Goal: Task Accomplishment & Management: Manage account settings

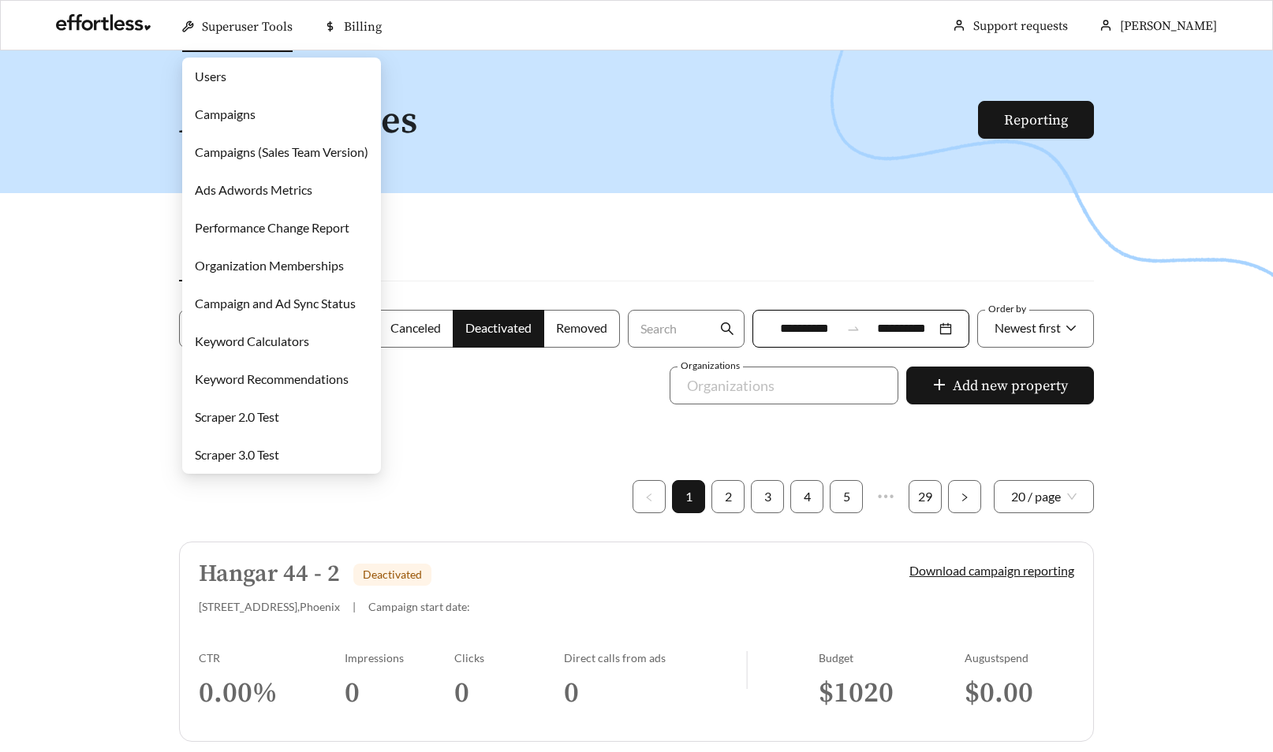
click at [239, 119] on link "Campaigns" at bounding box center [225, 113] width 61 height 15
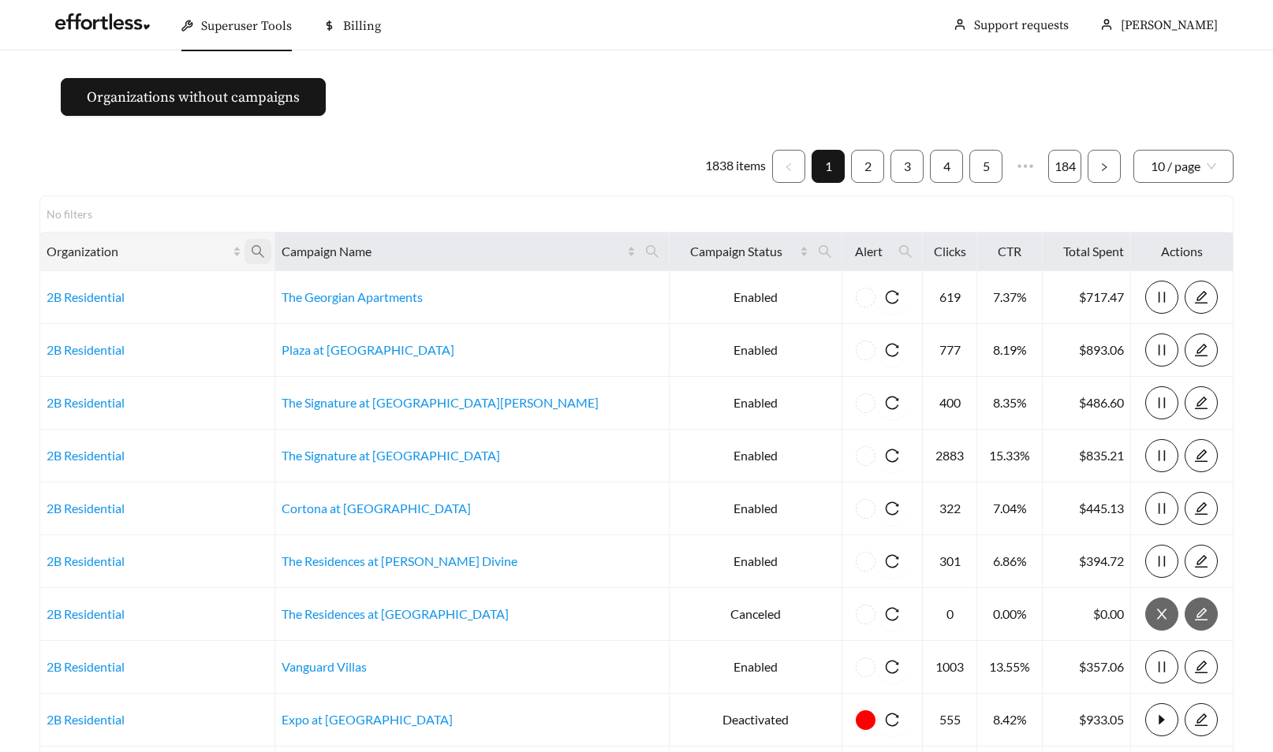
click at [264, 252] on icon "search" at bounding box center [258, 251] width 13 height 13
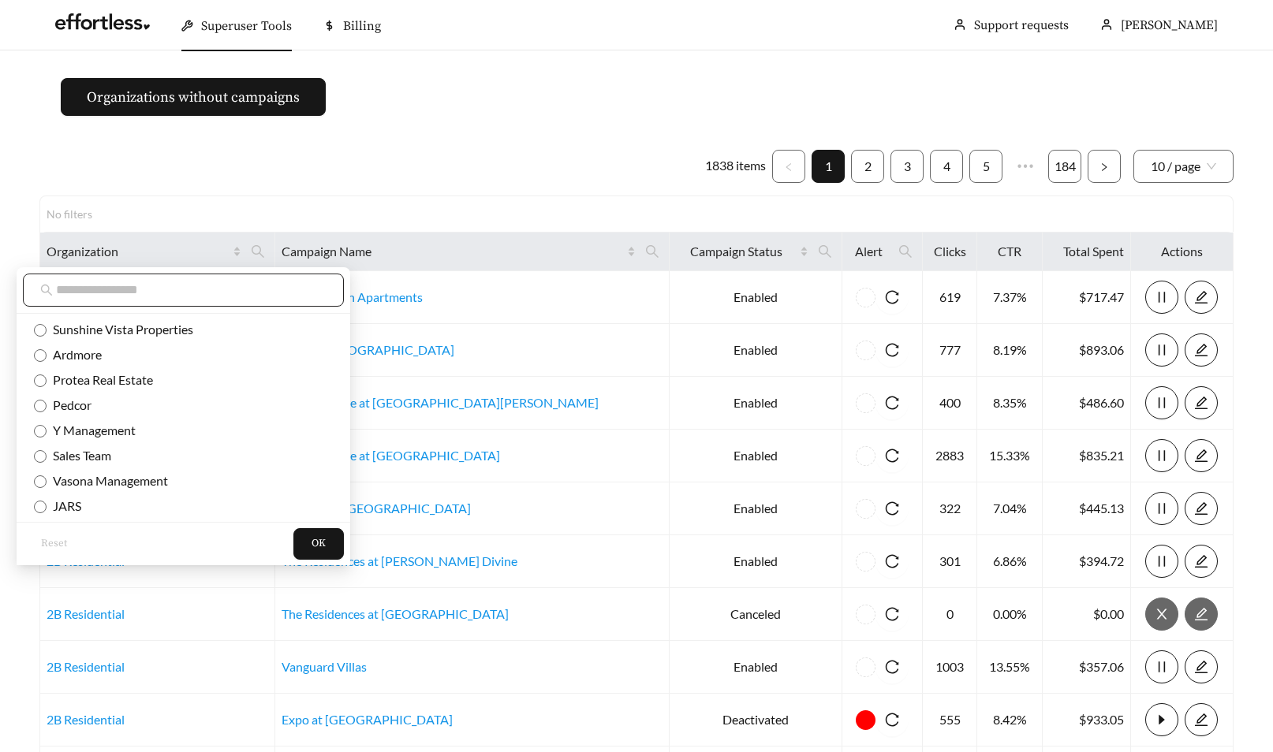
click at [248, 291] on input "text" at bounding box center [191, 290] width 270 height 19
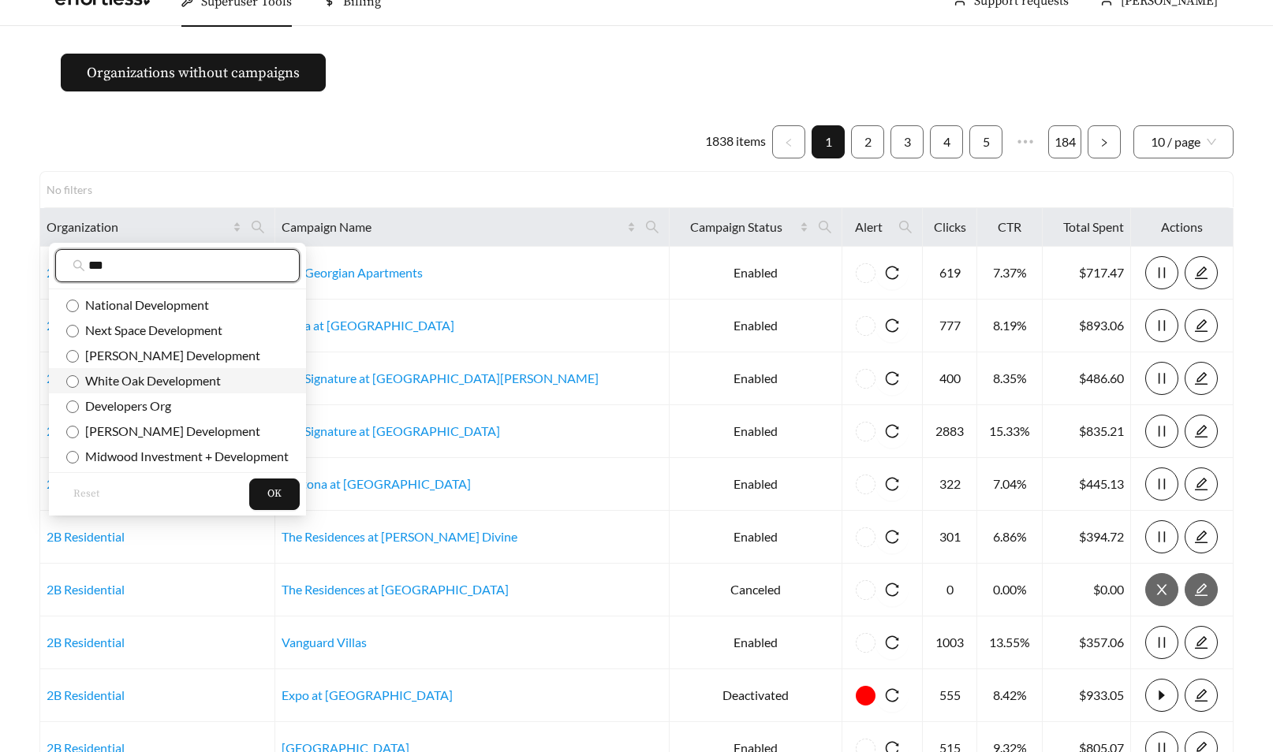
scroll to position [39, 0]
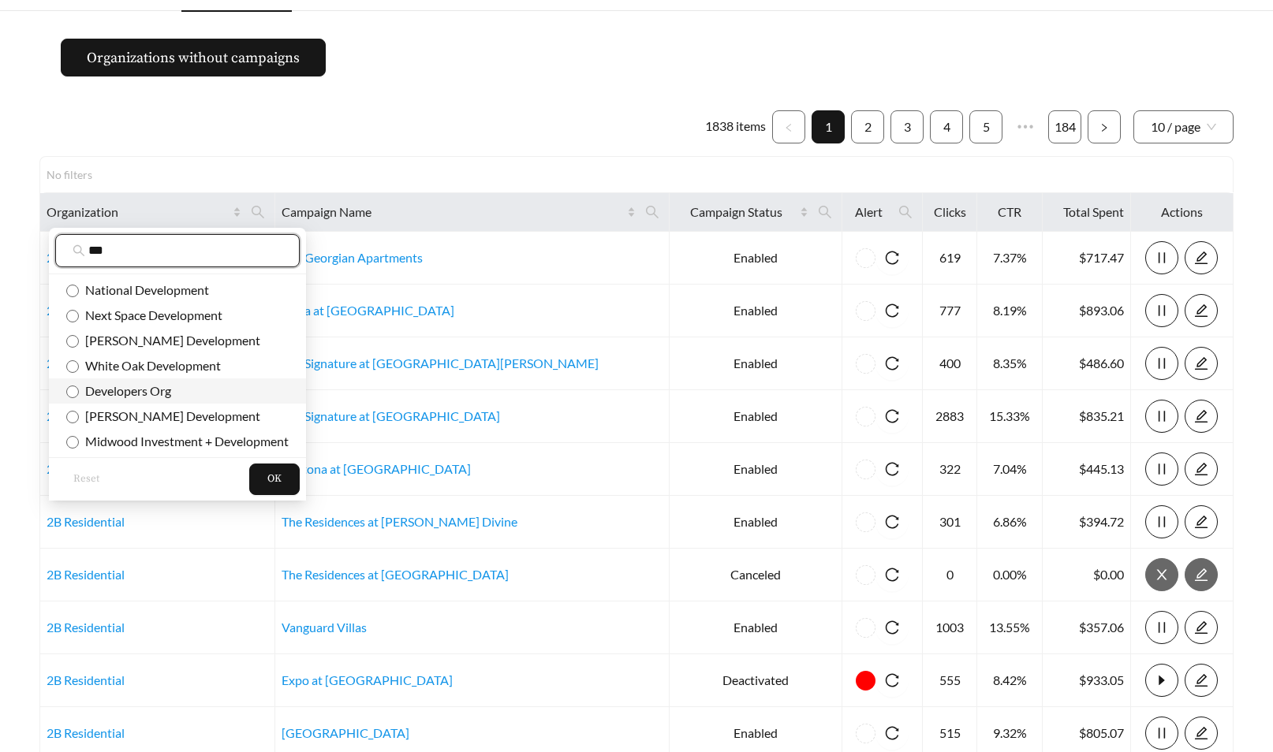
type input "***"
click at [143, 392] on span "Developers Org" at bounding box center [125, 390] width 92 height 15
click at [273, 480] on span "OK" at bounding box center [274, 480] width 14 height 16
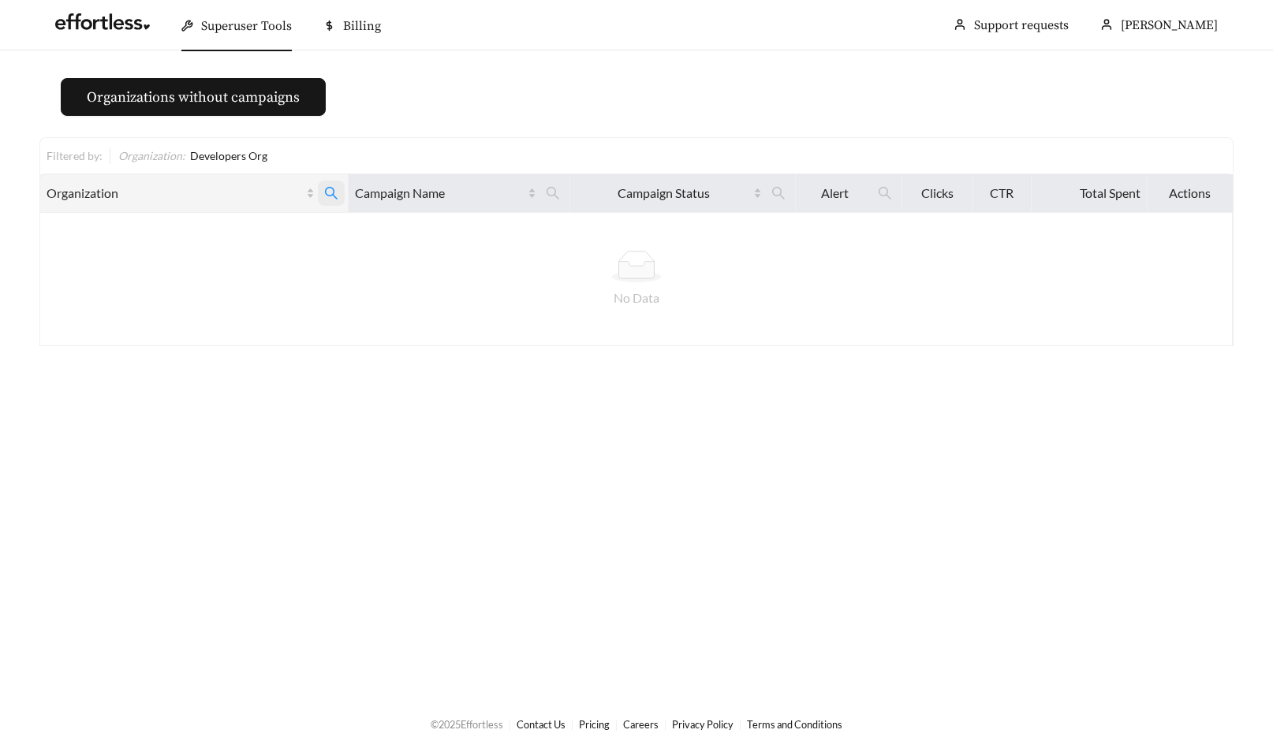
click at [326, 196] on icon "search" at bounding box center [331, 193] width 13 height 13
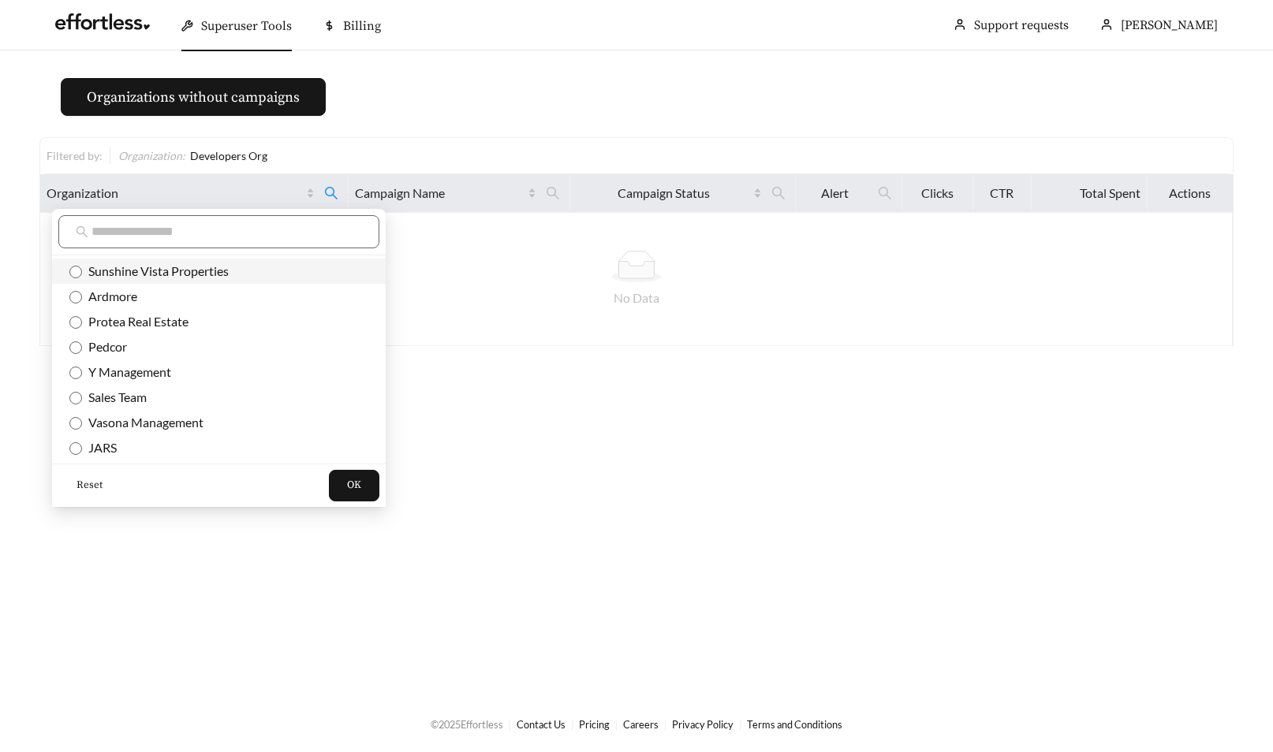
click at [193, 263] on span "Sunshine Vista Properties" at bounding box center [218, 271] width 299 height 17
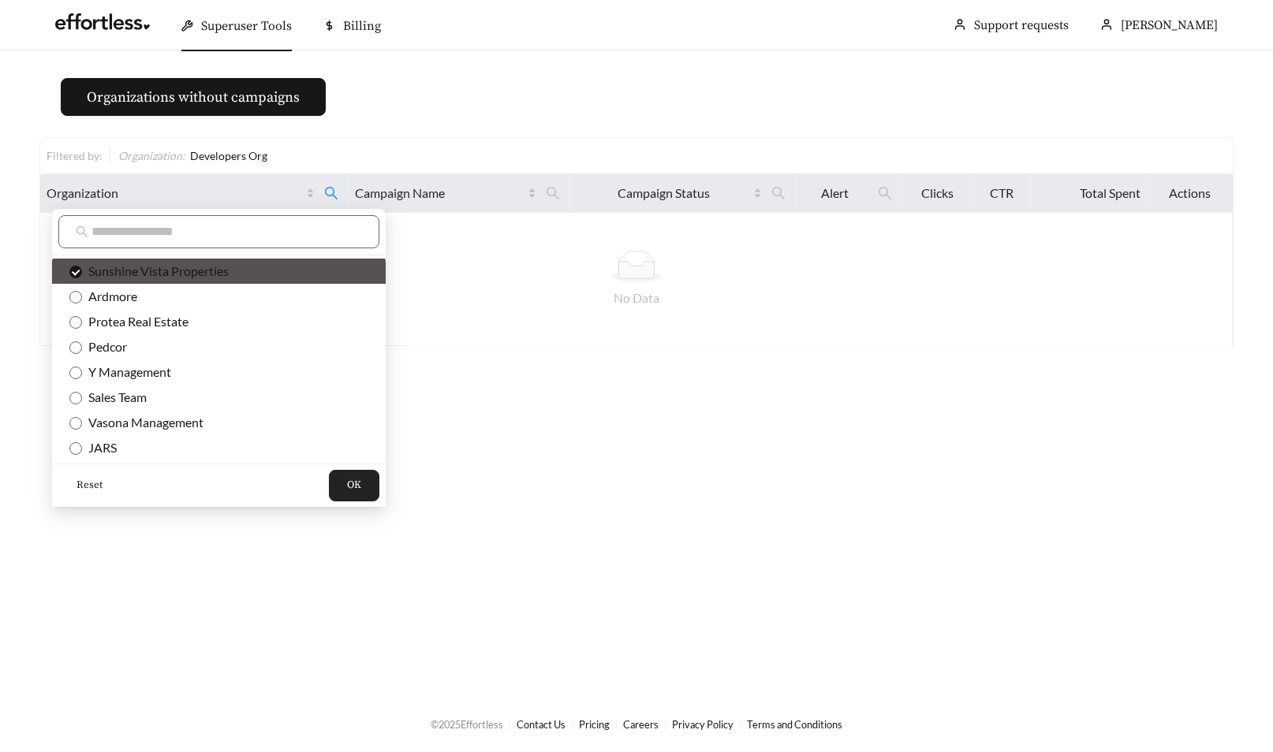
click at [347, 486] on span "OK" at bounding box center [354, 486] width 14 height 16
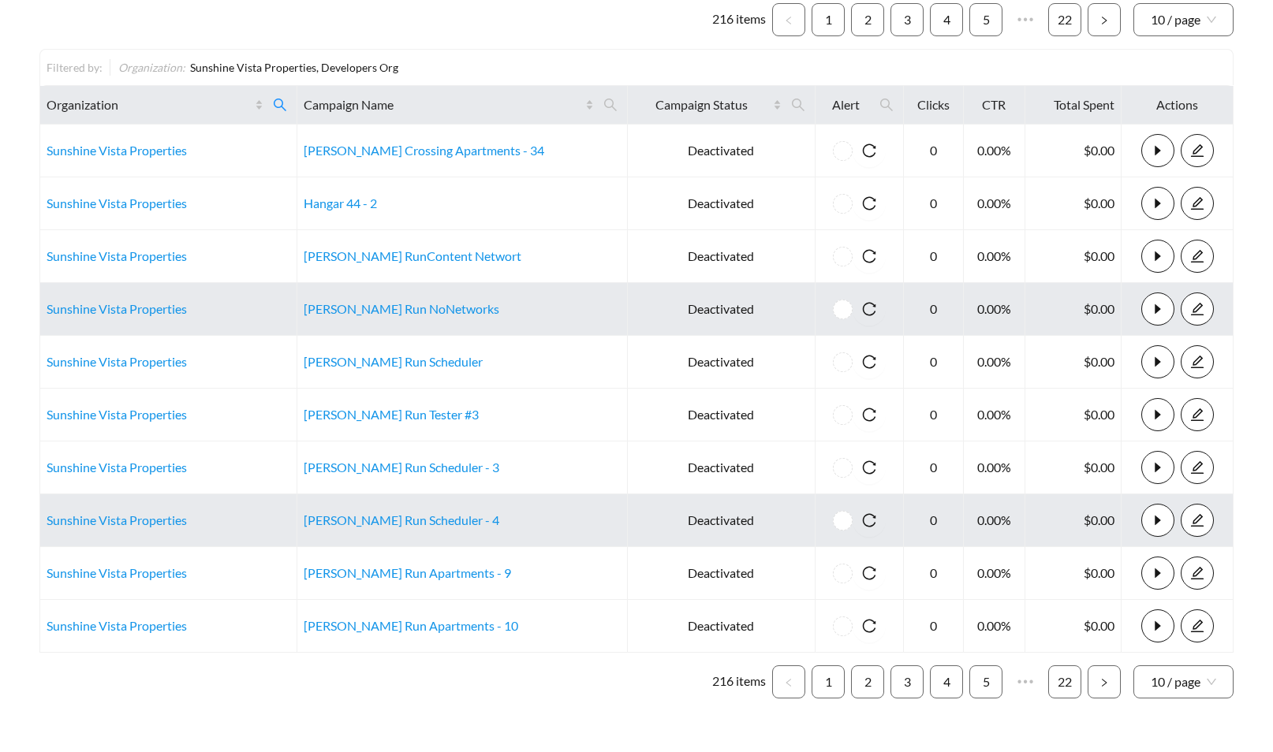
scroll to position [179, 0]
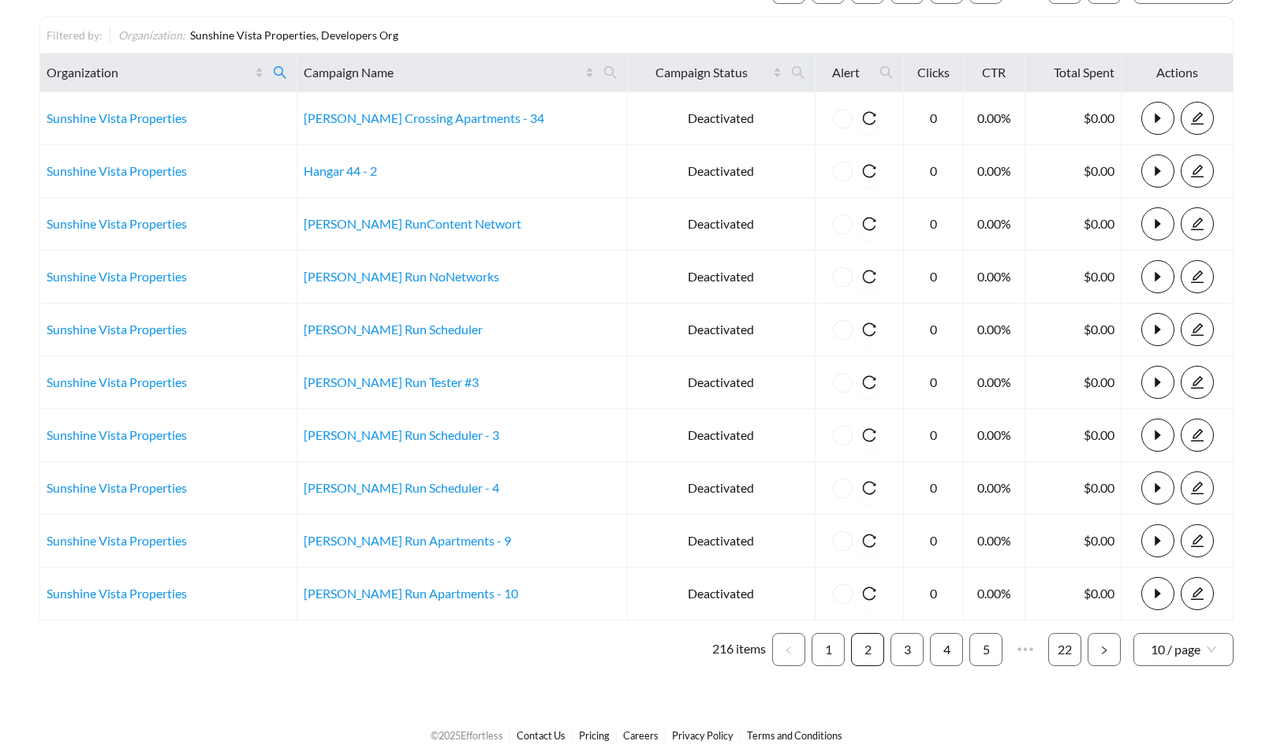
click at [867, 659] on link "2" at bounding box center [868, 650] width 32 height 32
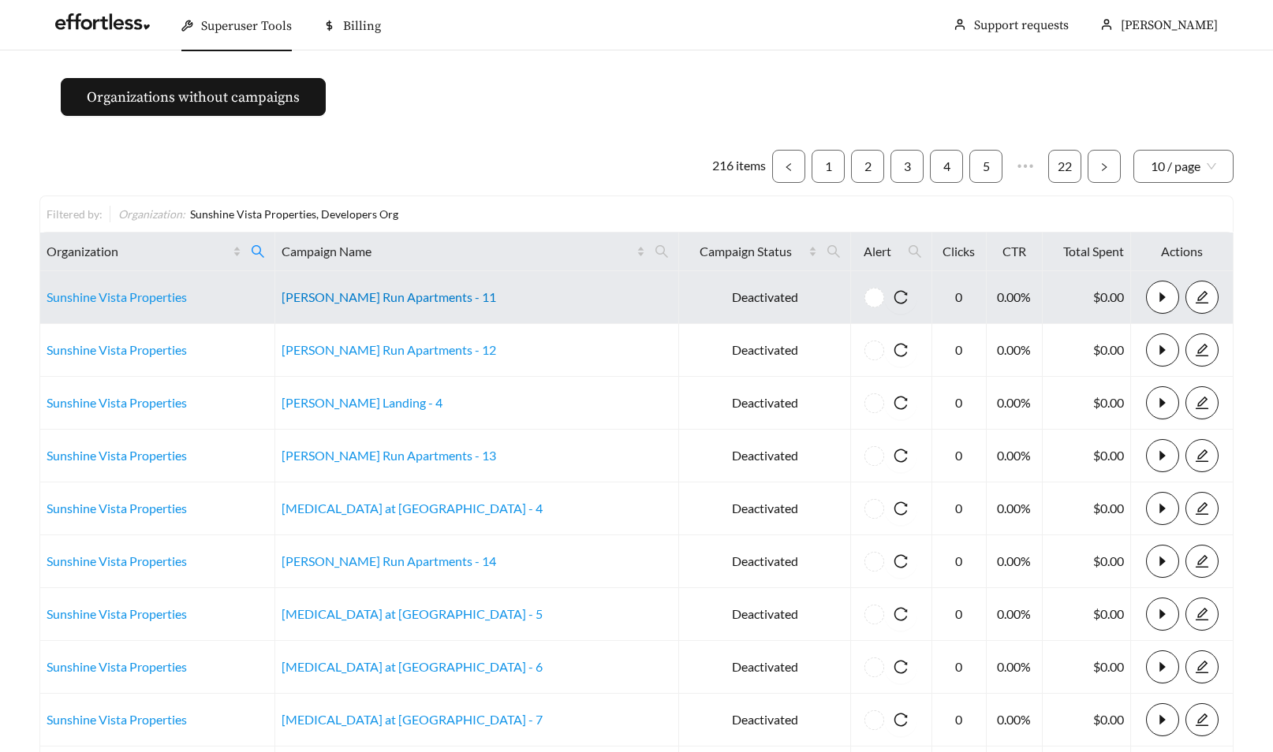
click at [404, 296] on link "[PERSON_NAME] Run Apartments - 11" at bounding box center [388, 296] width 214 height 15
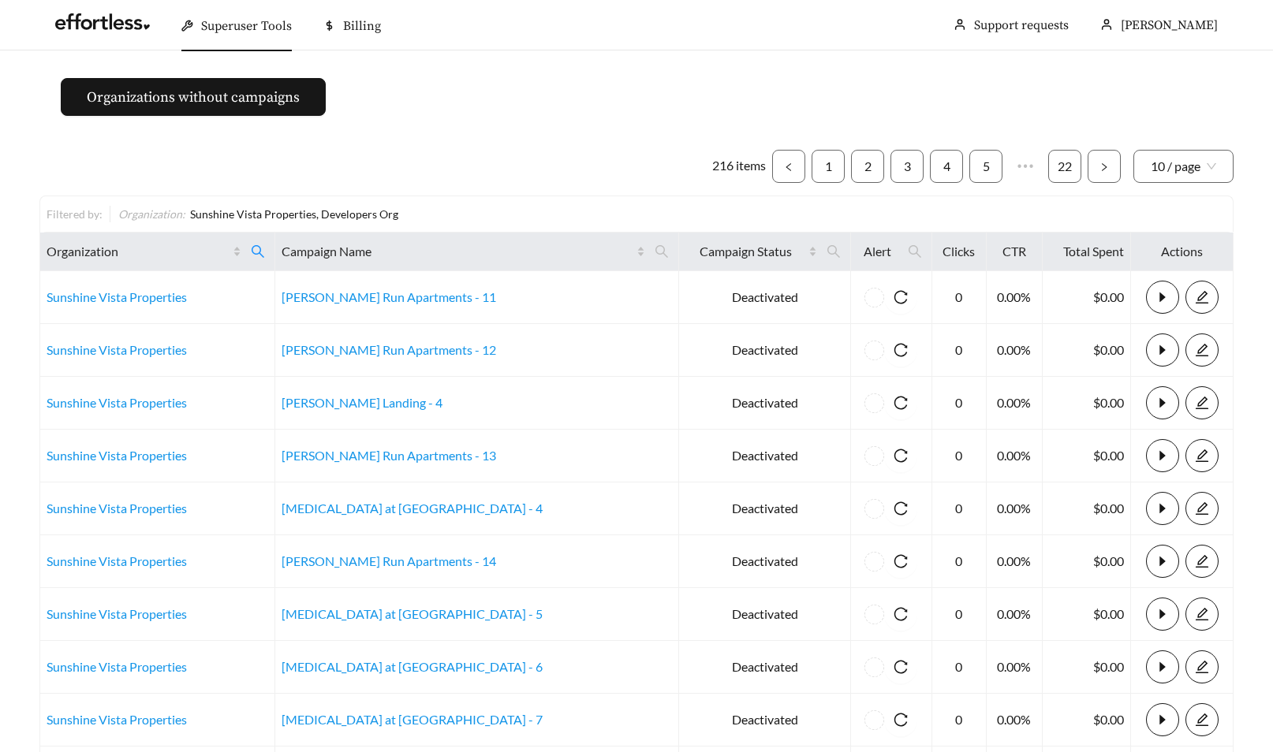
click at [565, 117] on main "Organizations without campaigns 216 items 1 2 3 4 5 ••• 22 10 / page Filtered b…" at bounding box center [636, 467] width 1273 height 835
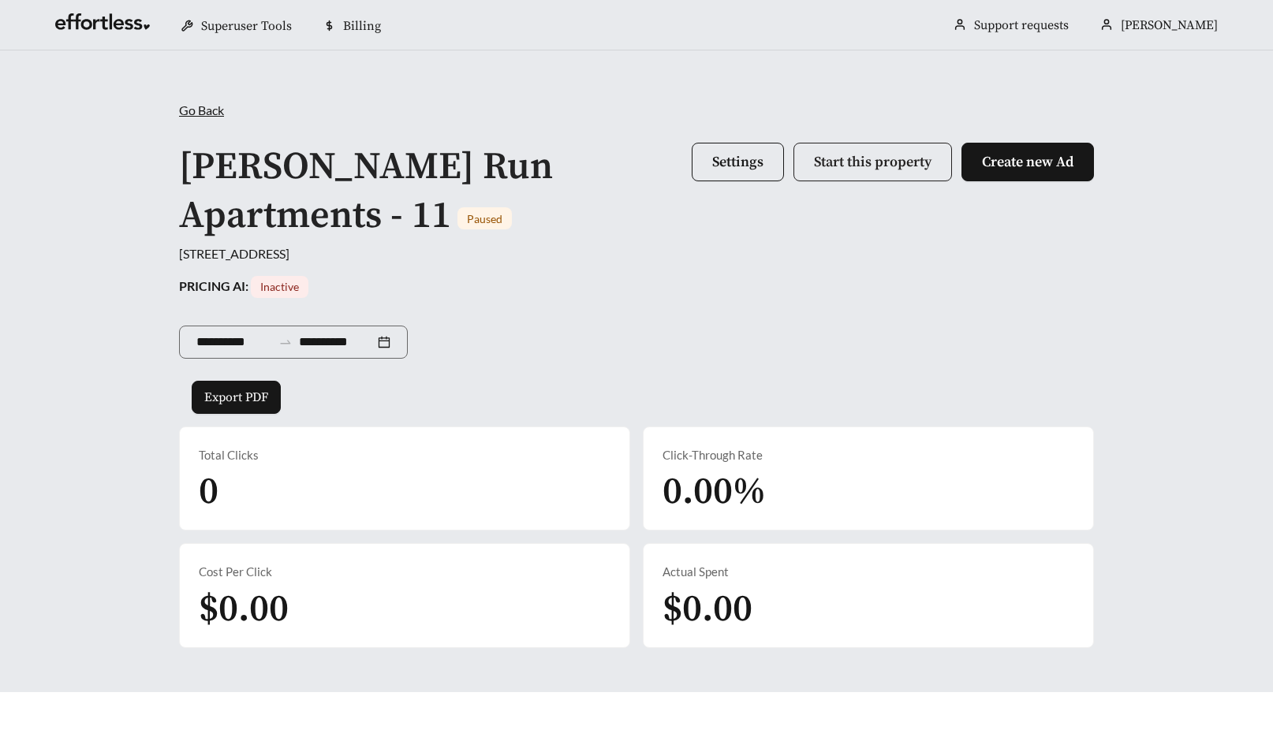
click at [860, 168] on span "Start this property" at bounding box center [872, 162] width 117 height 18
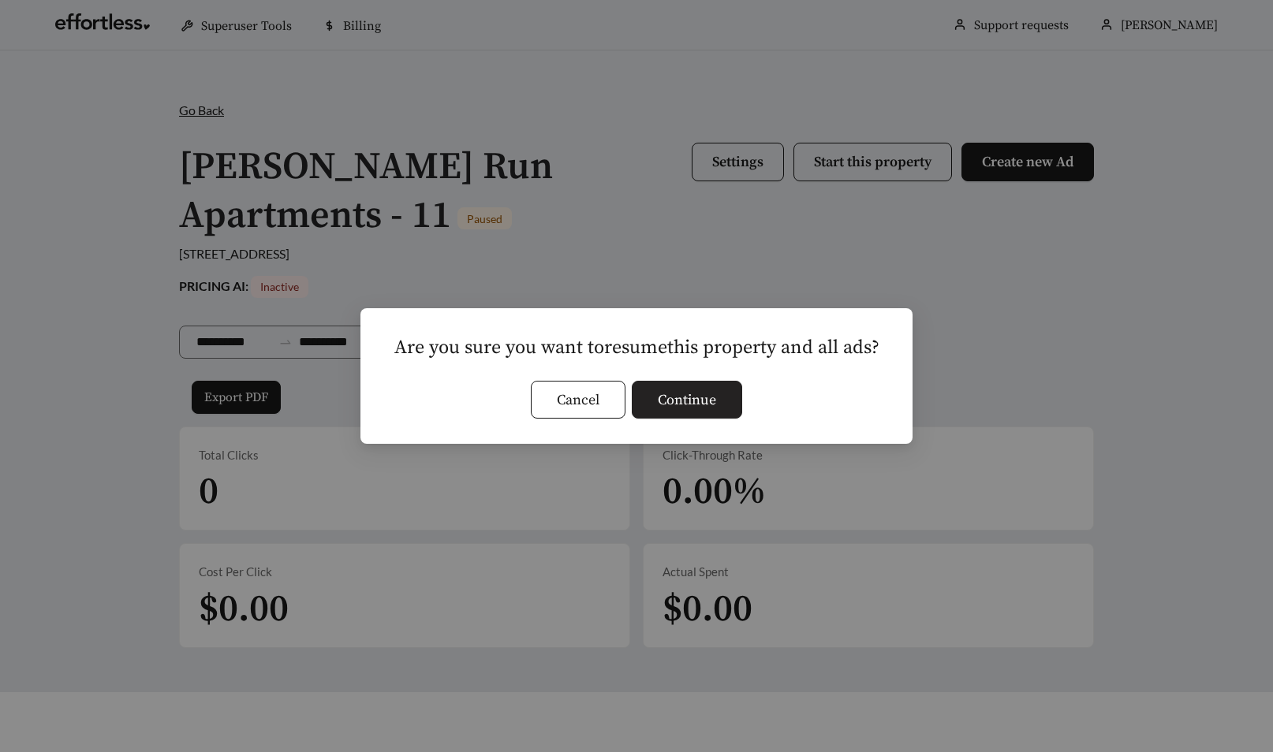
click at [709, 394] on span "Continue" at bounding box center [687, 400] width 58 height 21
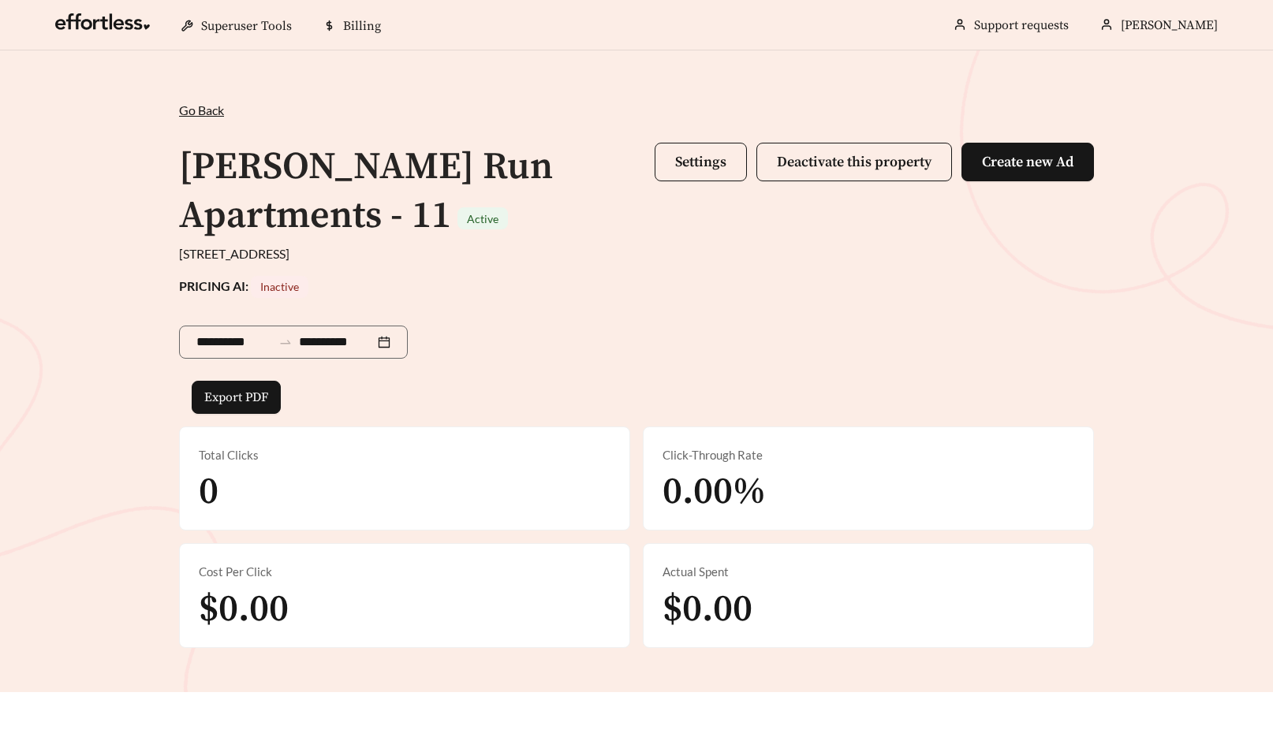
click at [100, 223] on div "**********" at bounding box center [636, 371] width 1273 height 642
click at [865, 167] on span "Deactivate this property" at bounding box center [854, 162] width 155 height 18
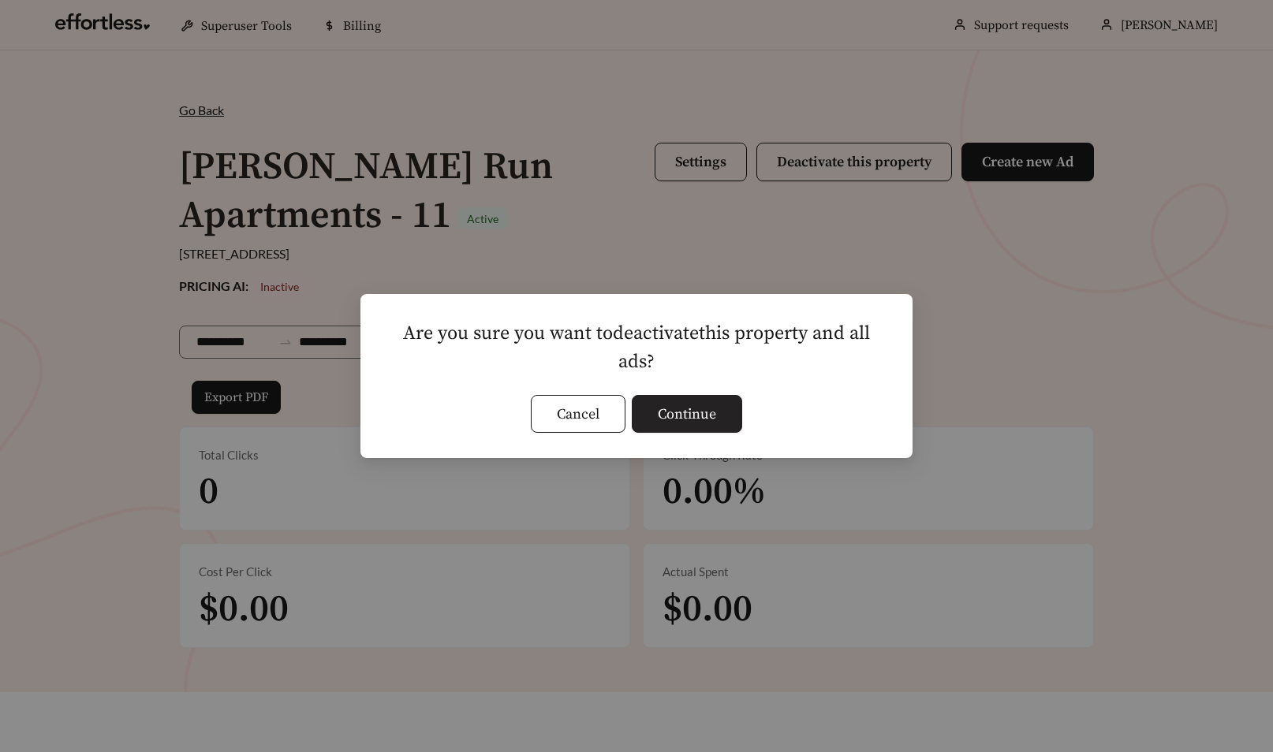
click at [699, 420] on span "Continue" at bounding box center [687, 414] width 58 height 21
